Goal: Task Accomplishment & Management: Manage account settings

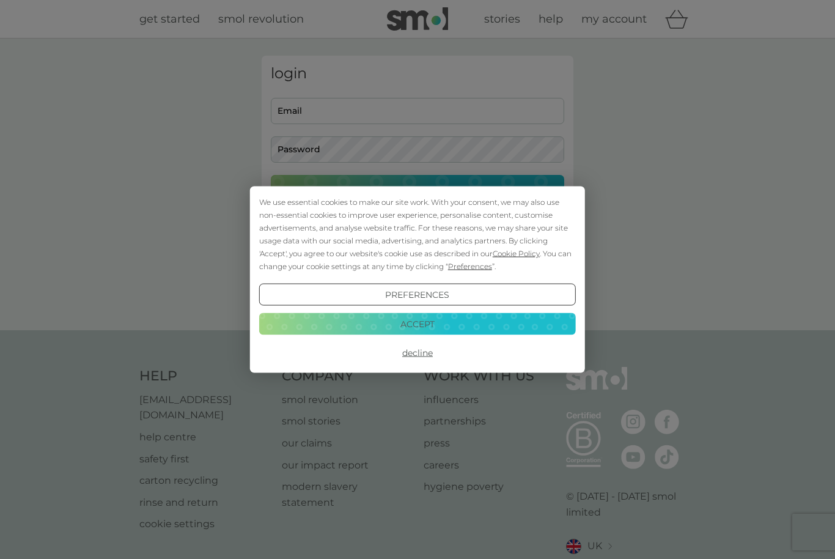
click at [450, 328] on button "Accept" at bounding box center [417, 323] width 317 height 22
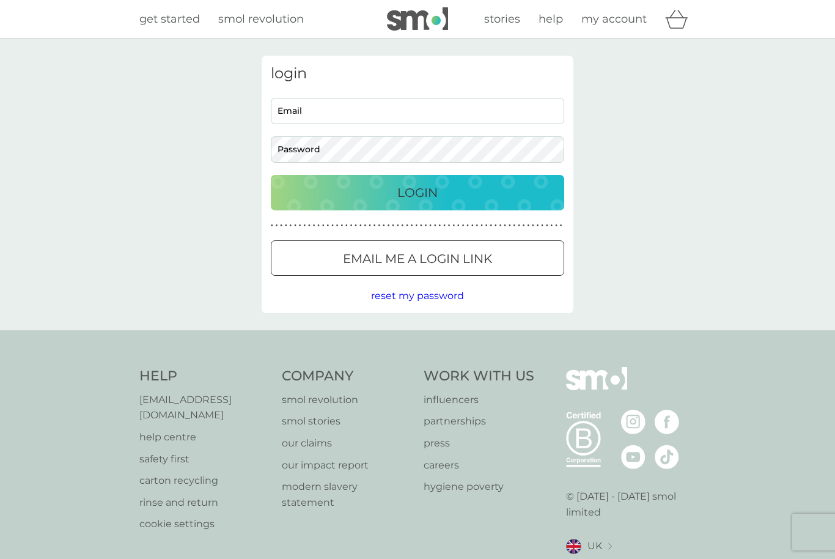
click at [376, 112] on input "Email" at bounding box center [417, 111] width 293 height 26
type input "[EMAIL_ADDRESS][DOMAIN_NAME]"
click at [417, 192] on button "Login" at bounding box center [417, 192] width 293 height 35
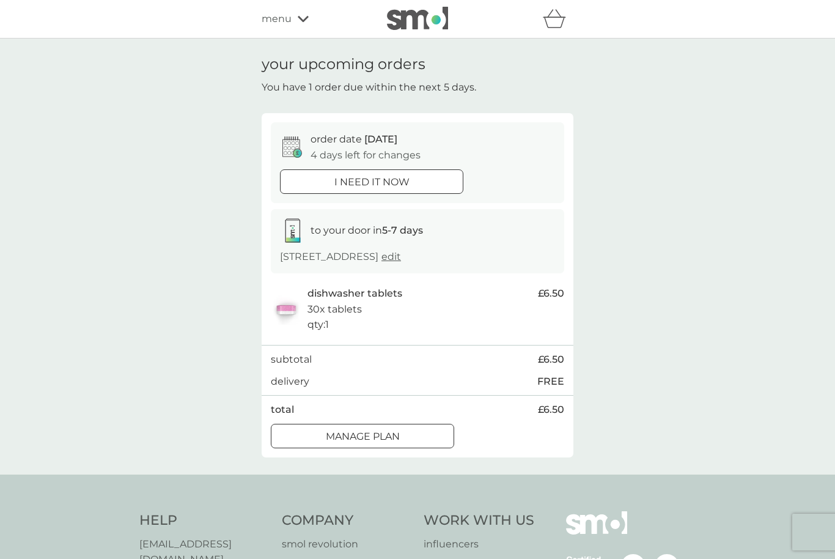
click at [384, 443] on div at bounding box center [362, 436] width 44 height 13
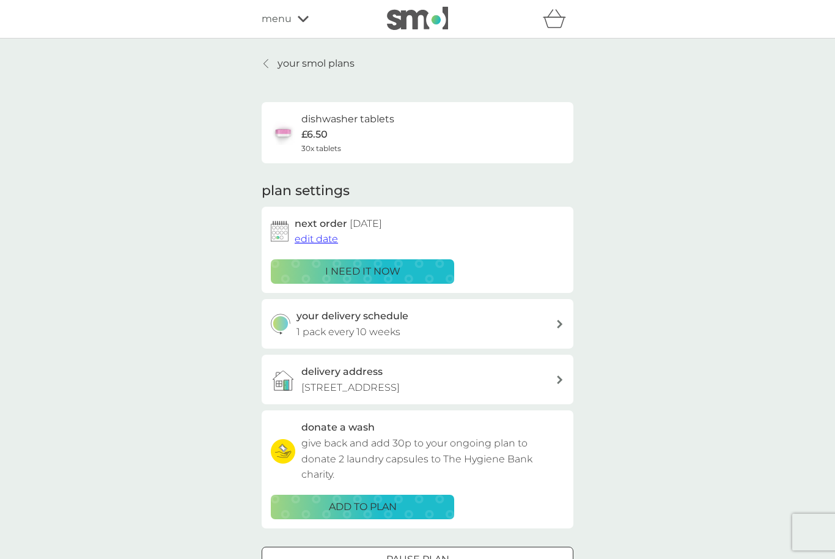
click at [310, 239] on span "edit date" at bounding box center [316, 239] width 43 height 12
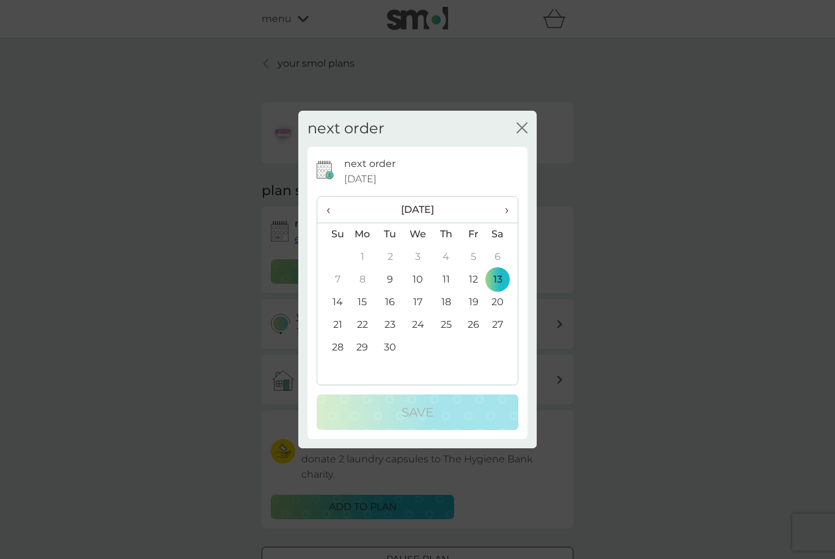
click at [509, 214] on span "›" at bounding box center [502, 210] width 12 height 26
click at [362, 279] on td "6" at bounding box center [362, 279] width 28 height 23
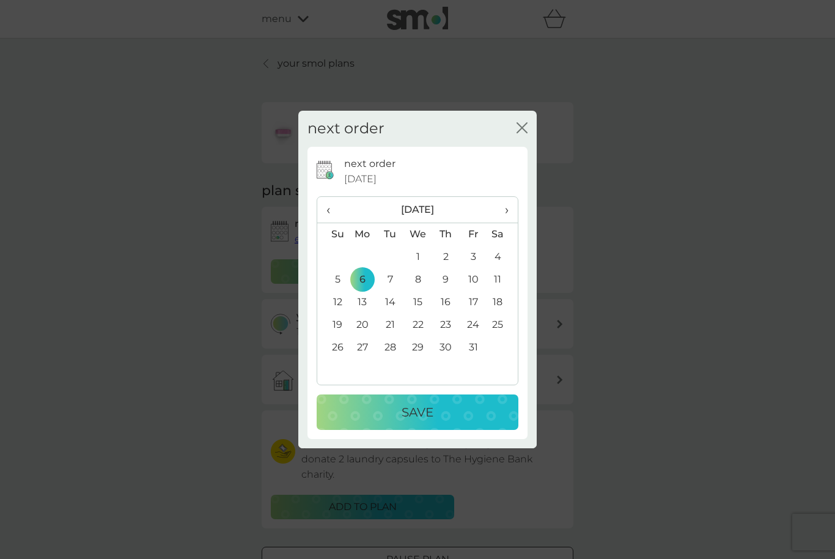
click at [444, 411] on div "Save" at bounding box center [417, 412] width 177 height 20
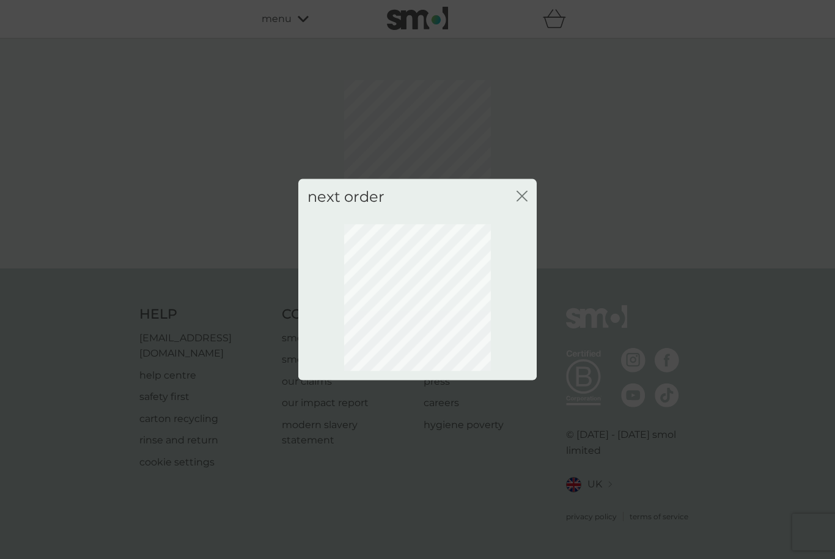
click at [522, 198] on icon "close" at bounding box center [521, 196] width 11 height 11
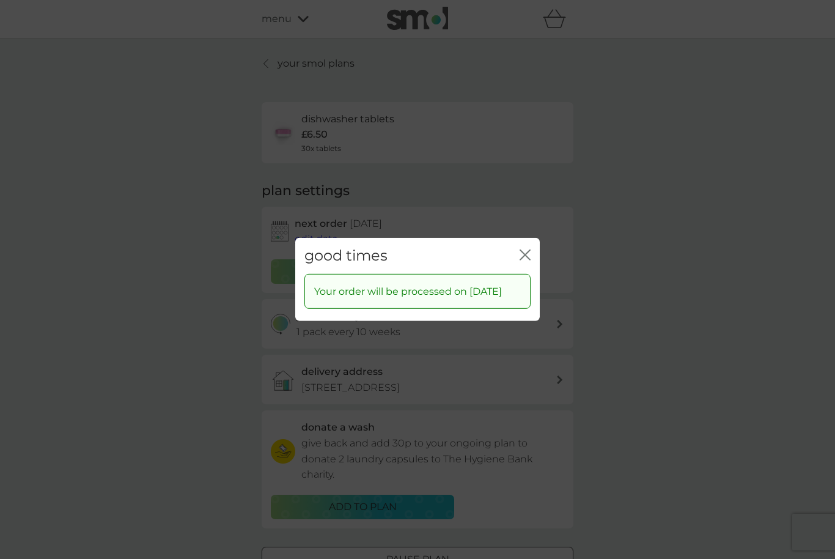
click at [530, 250] on icon "close" at bounding box center [525, 254] width 11 height 11
